Goal: Check status: Check status

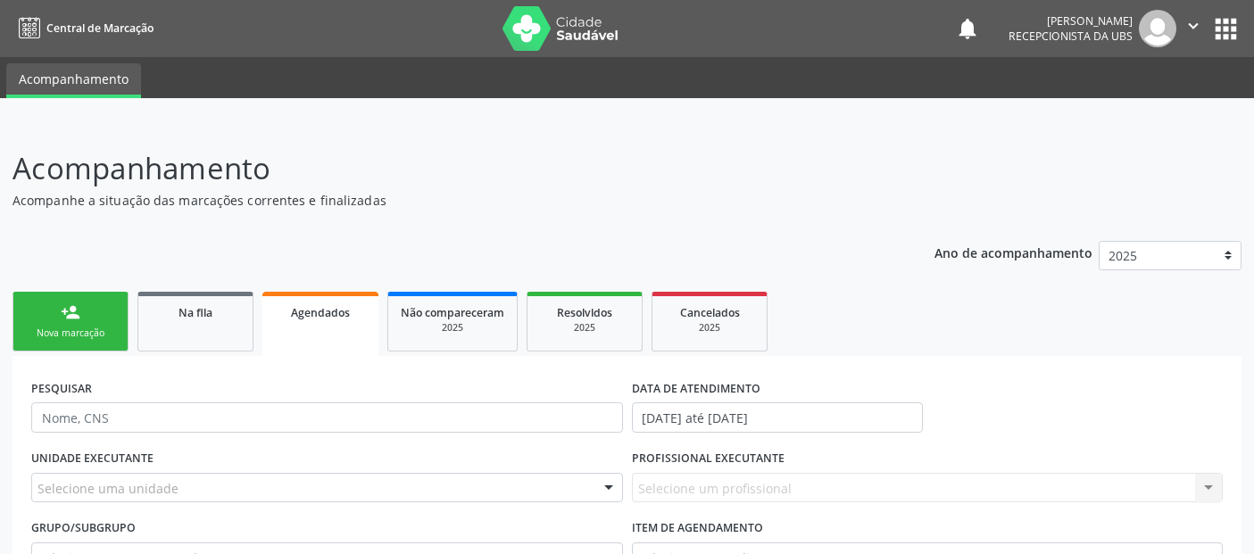
scroll to position [3518, 0]
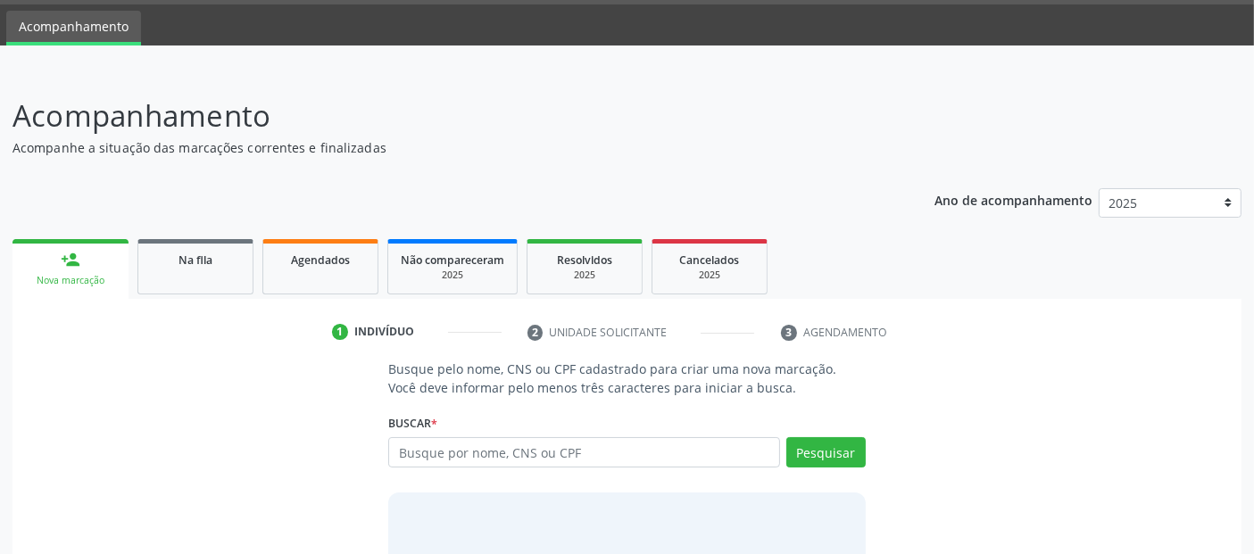
scroll to position [101, 0]
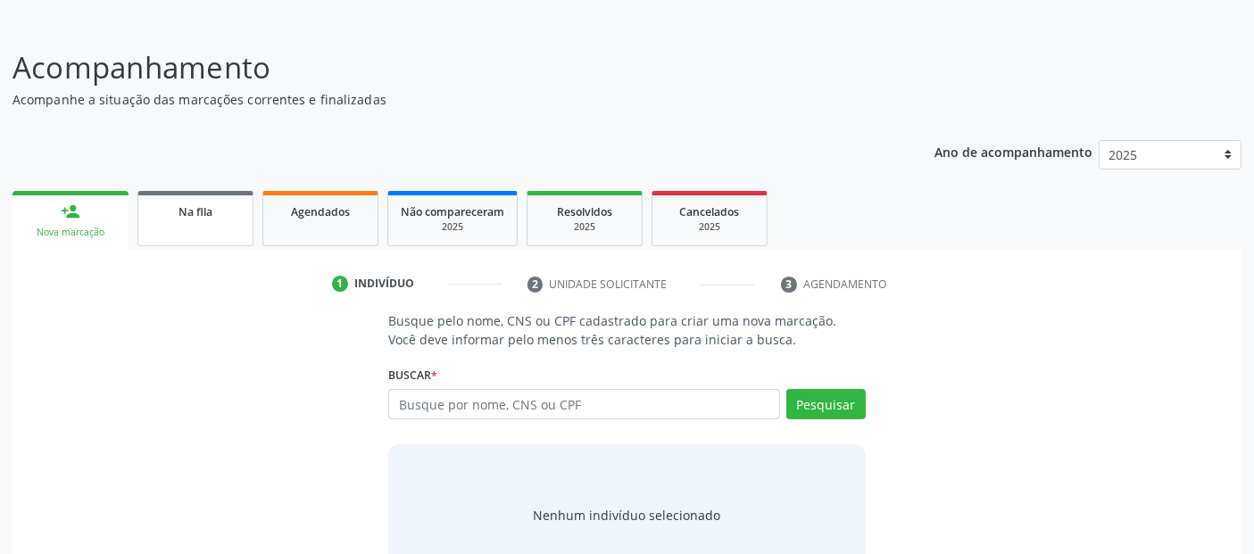
click at [184, 207] on span "Na fila" at bounding box center [196, 211] width 34 height 15
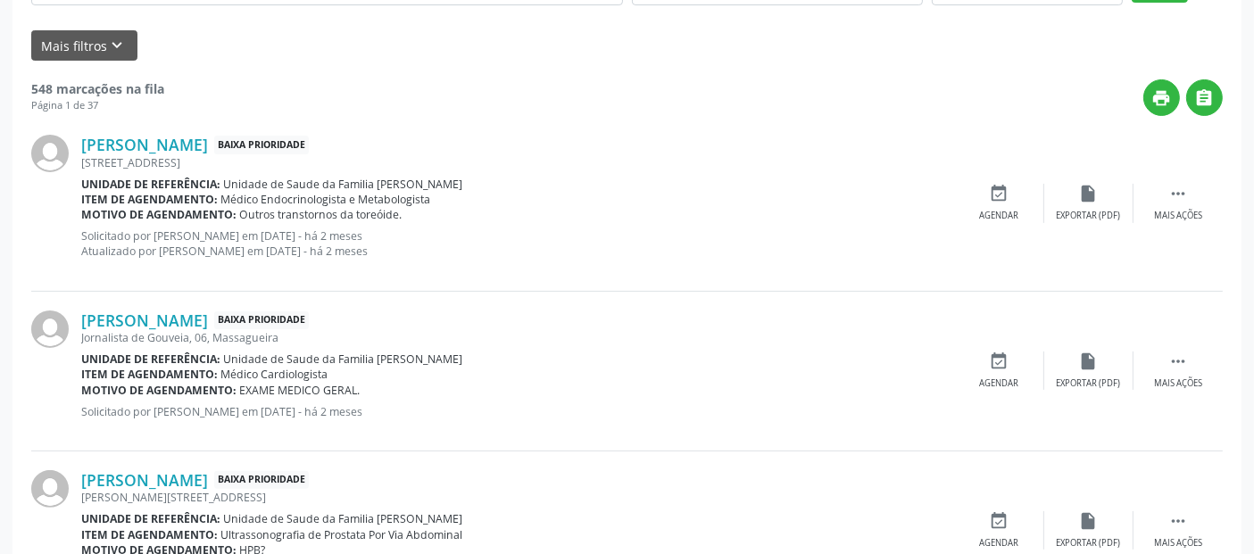
scroll to position [257, 0]
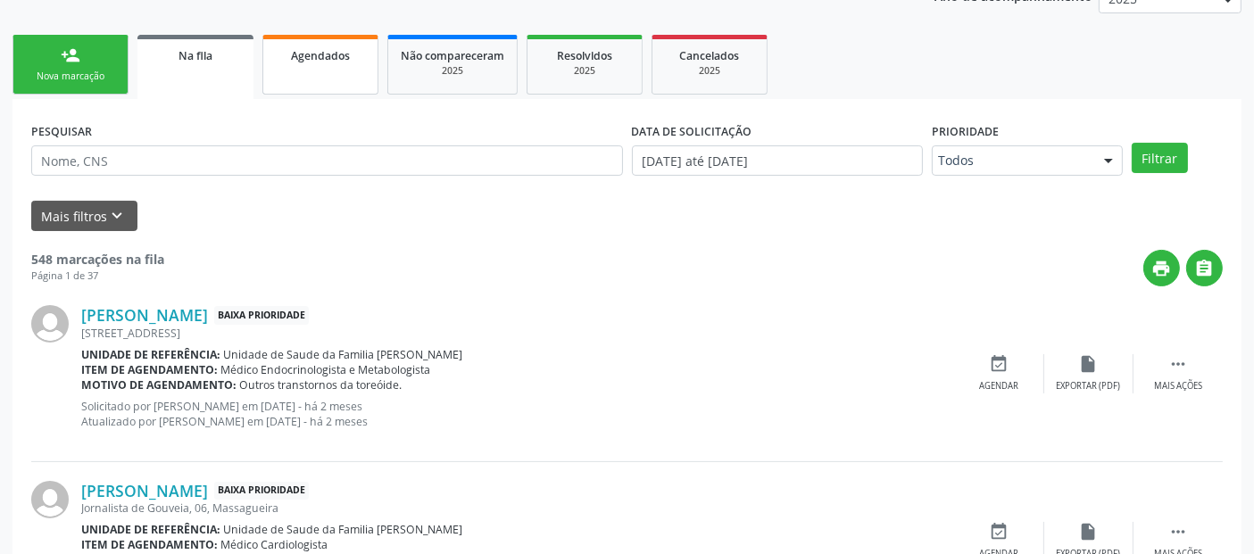
click at [367, 69] on link "Agendados" at bounding box center [320, 65] width 116 height 60
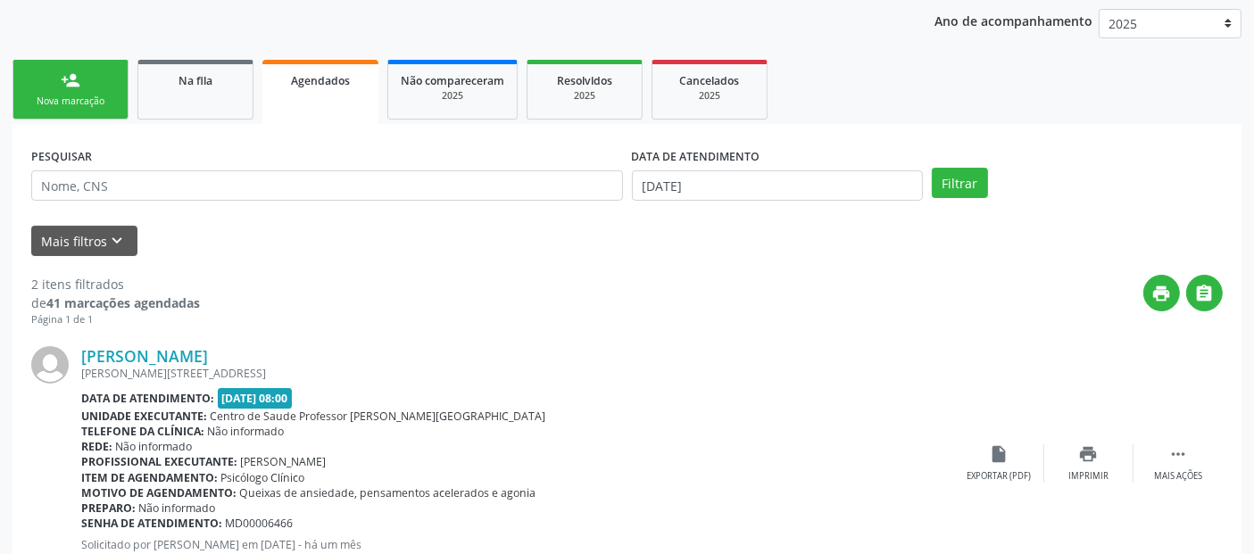
scroll to position [204, 0]
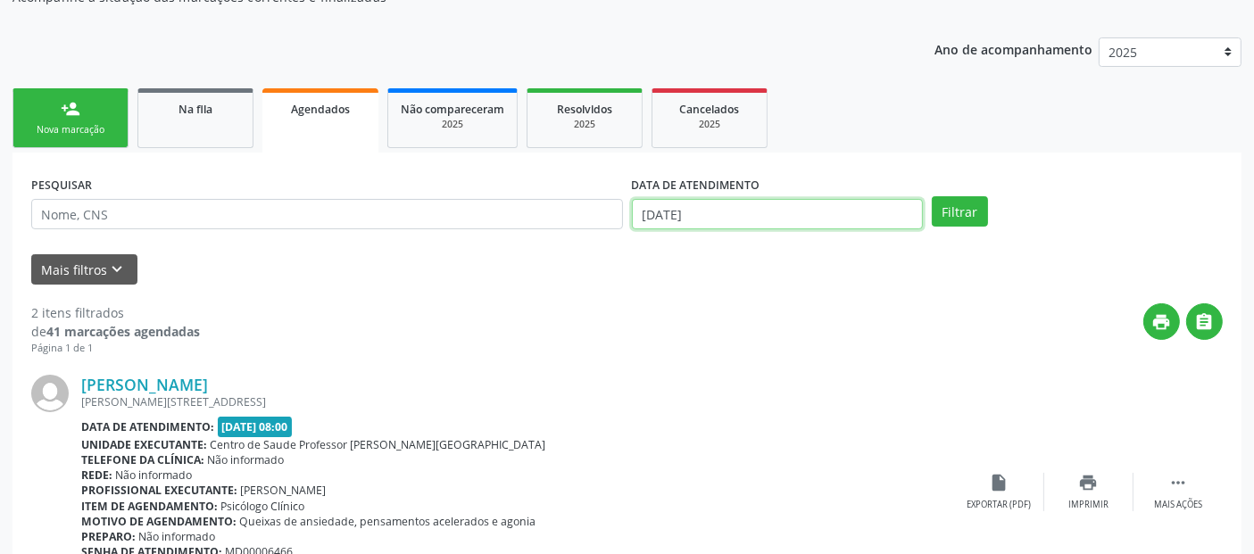
click at [692, 215] on input "01/10/2025" at bounding box center [777, 214] width 291 height 30
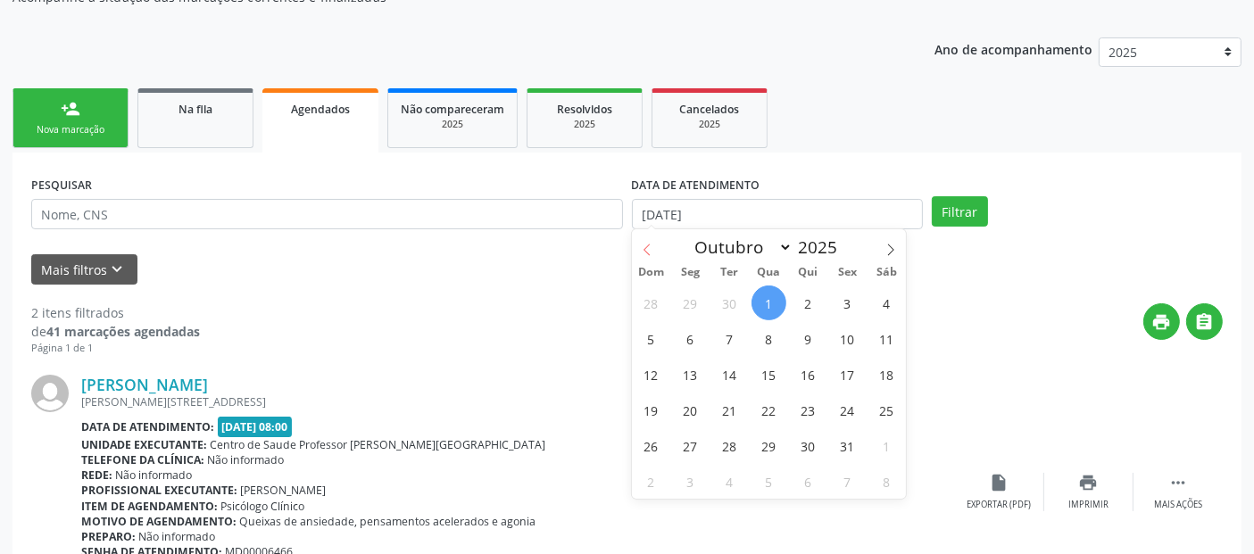
click at [647, 254] on icon at bounding box center [647, 250] width 12 height 12
select select "8"
click at [725, 445] on span "30" at bounding box center [729, 445] width 35 height 35
type input "30/09/2025"
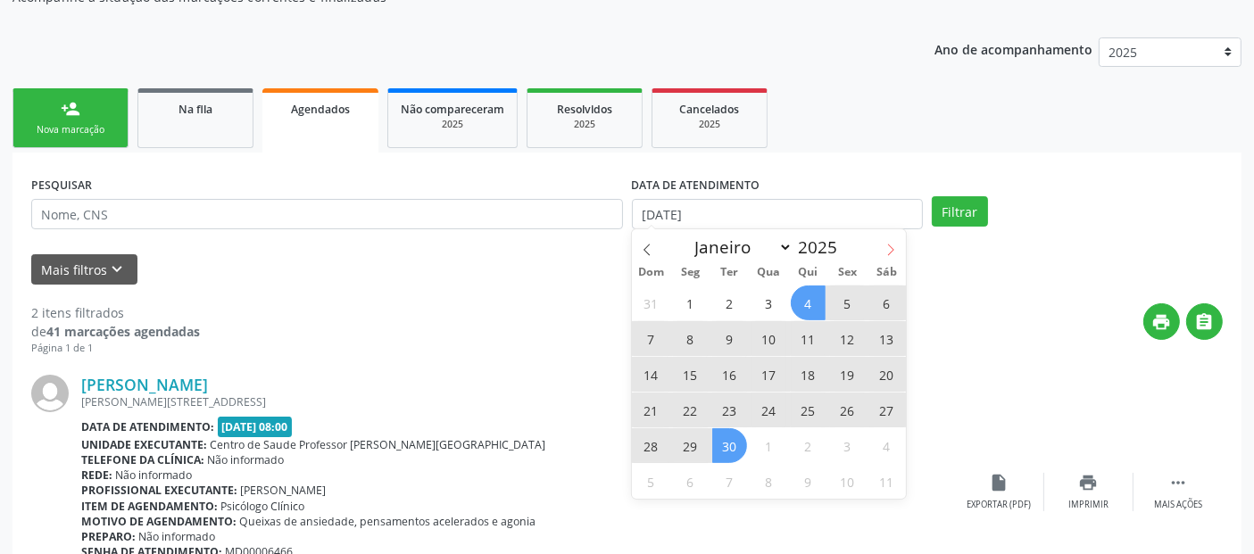
click at [893, 250] on icon at bounding box center [891, 251] width 6 height 12
select select "9"
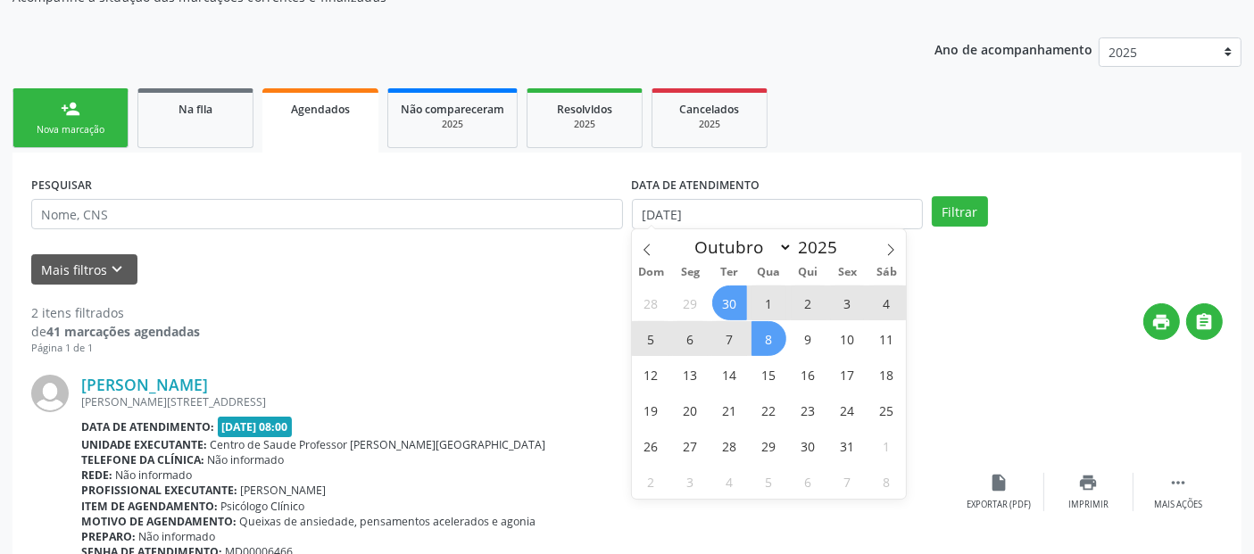
click at [763, 337] on span "8" at bounding box center [769, 338] width 35 height 35
select select "9"
click at [861, 217] on body "Central de Marcação notifications Annydalva Silva Oliveira Recepcionista da UBS…" at bounding box center [627, 73] width 1254 height 554
click at [839, 443] on span "31" at bounding box center [847, 445] width 35 height 35
type input "31/10/2025"
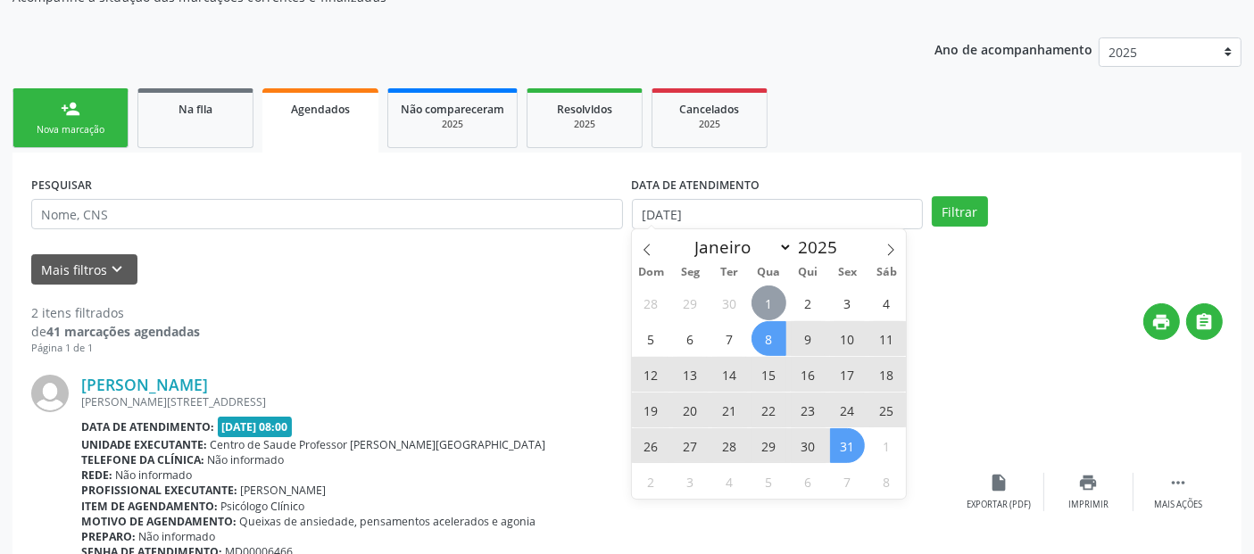
click at [761, 299] on span "1" at bounding box center [769, 303] width 35 height 35
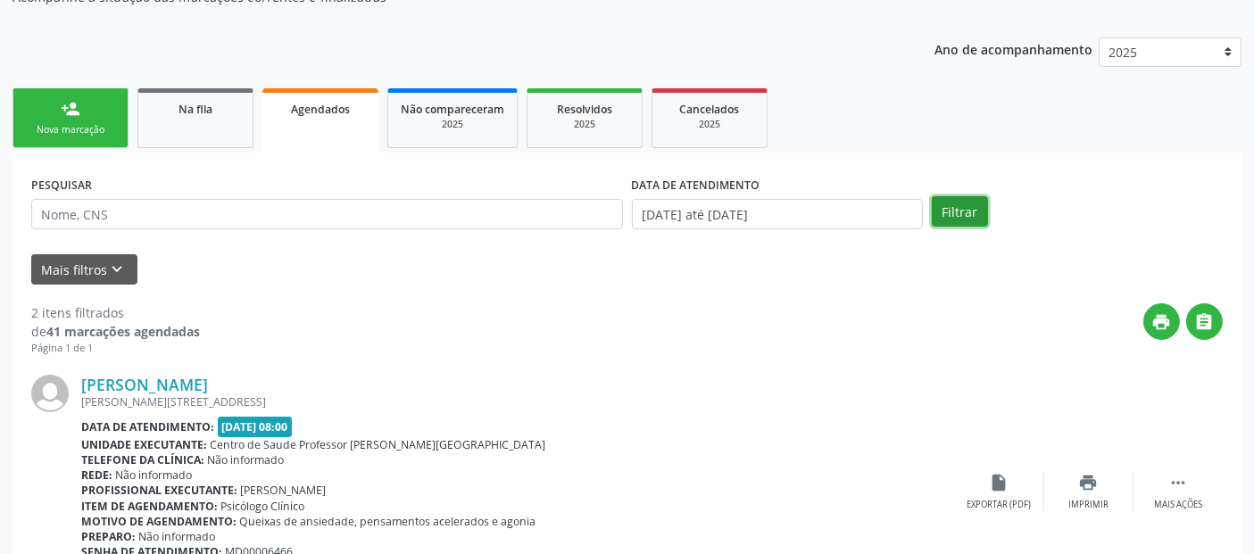
click at [955, 207] on button "Filtrar" at bounding box center [960, 211] width 56 height 30
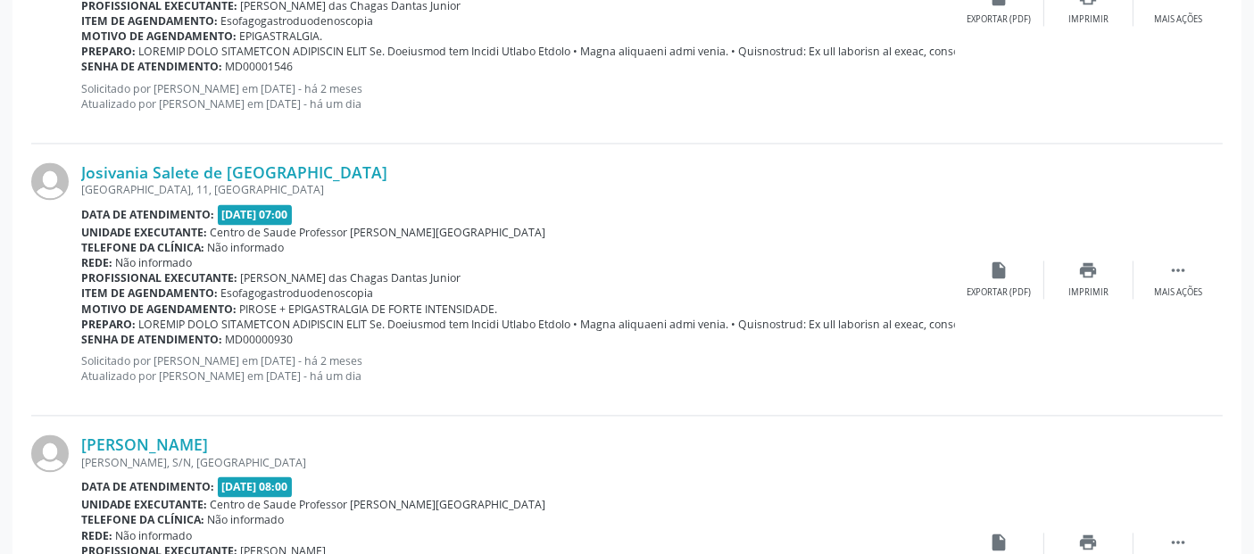
scroll to position [4169, 0]
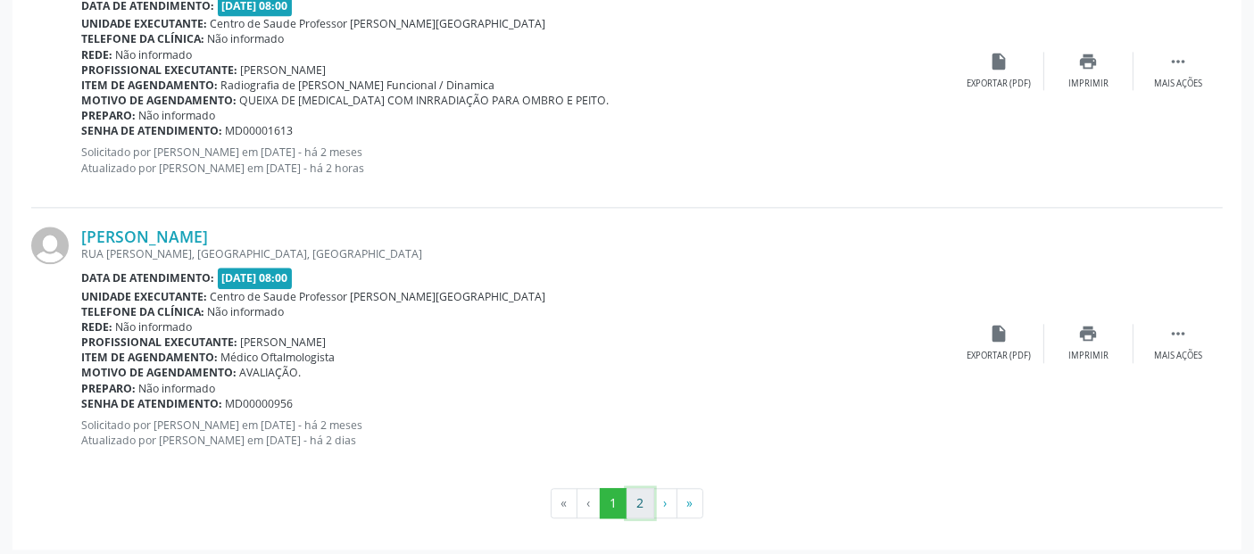
click at [640, 495] on button "2" at bounding box center [641, 503] width 28 height 30
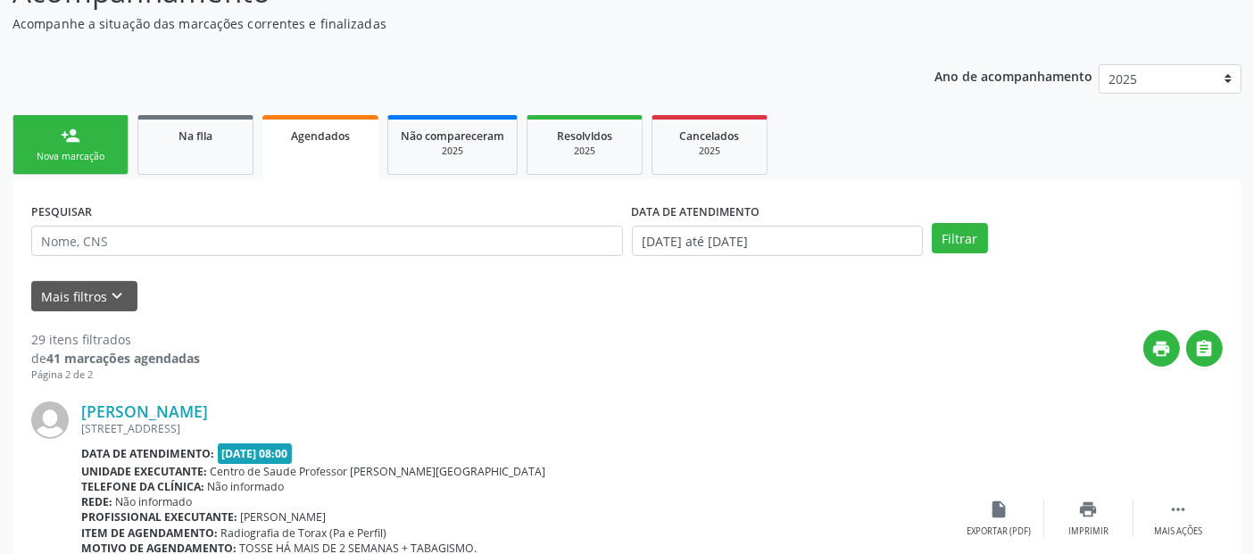
scroll to position [183, 0]
